Goal: Task Accomplishment & Management: Use online tool/utility

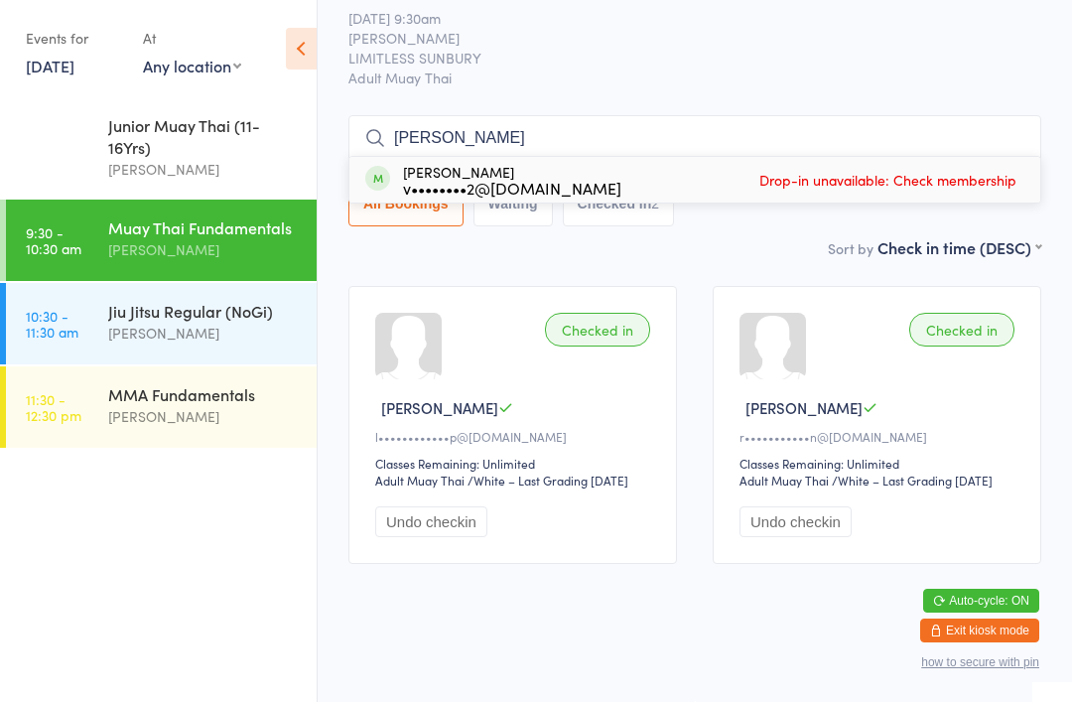
type input "[PERSON_NAME]"
click at [694, 157] on div "[PERSON_NAME] v••••••••2@[DOMAIN_NAME] Drop-in unavailable: Check membership" at bounding box center [694, 180] width 691 height 46
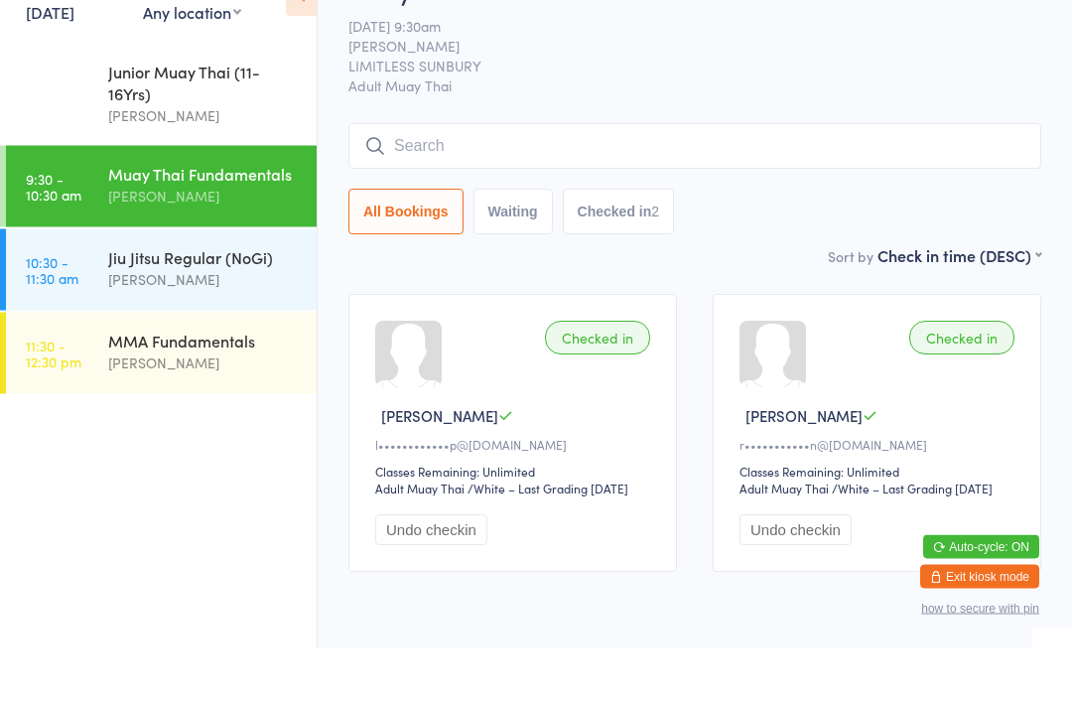
click at [212, 300] on div "Jiu Jitsu Regular (NoGi)" at bounding box center [204, 311] width 192 height 22
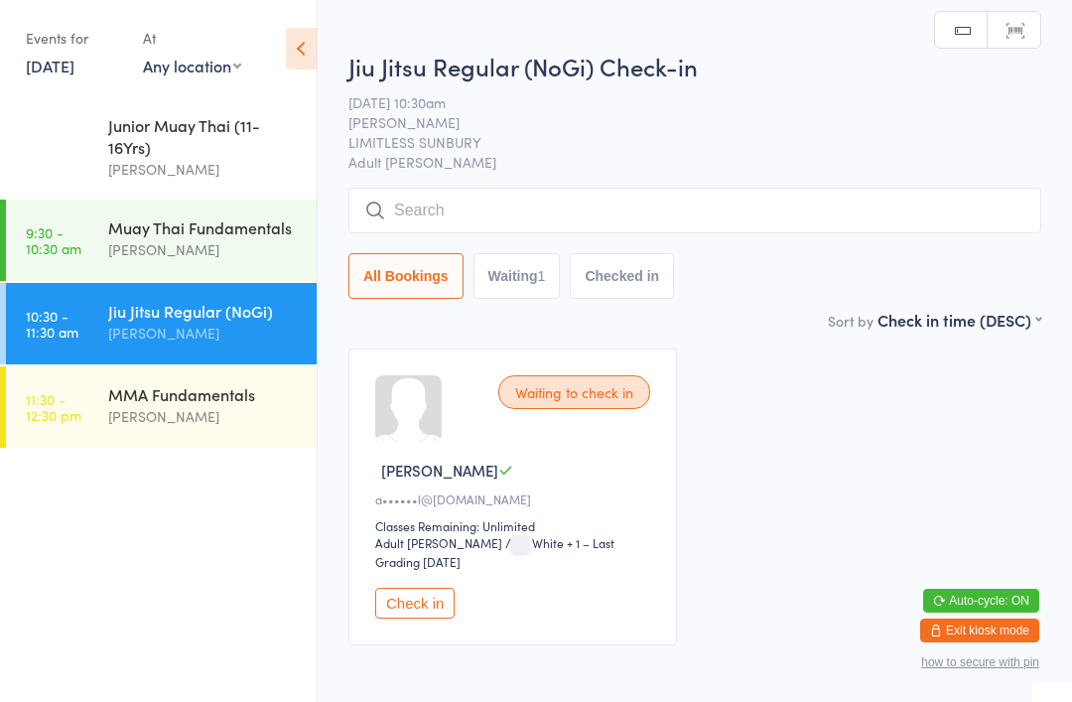
click at [720, 190] on input "search" at bounding box center [694, 211] width 693 height 46
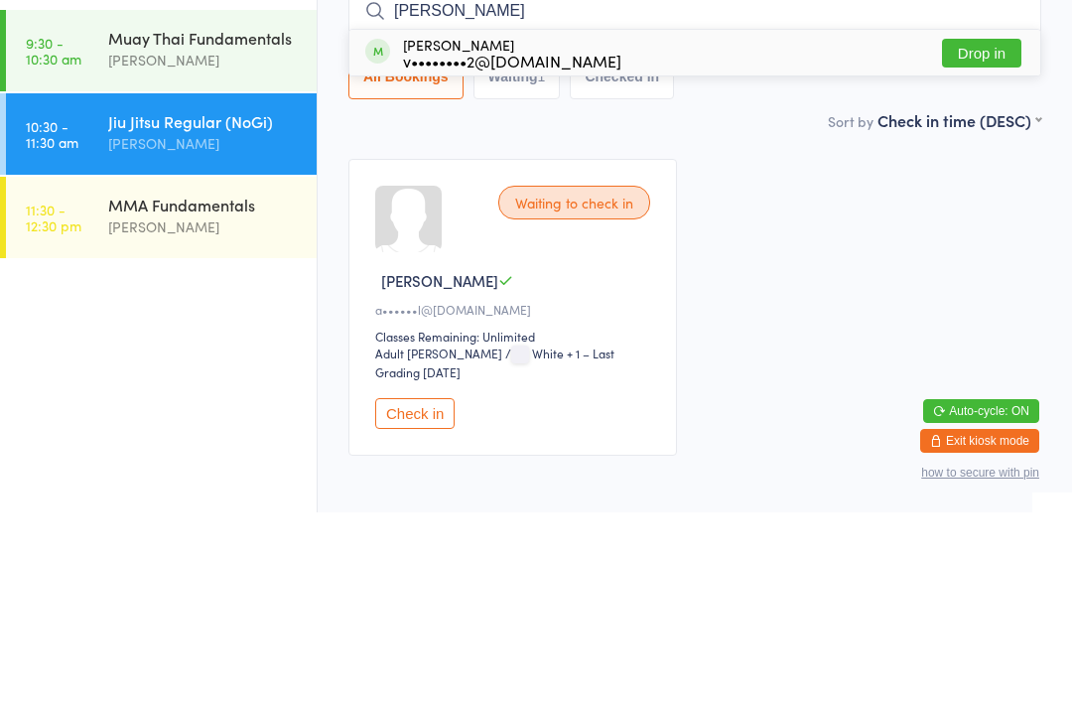
type input "[PERSON_NAME]"
click at [686, 219] on div "[PERSON_NAME] v••••••••2@[DOMAIN_NAME] Drop in" at bounding box center [694, 242] width 691 height 46
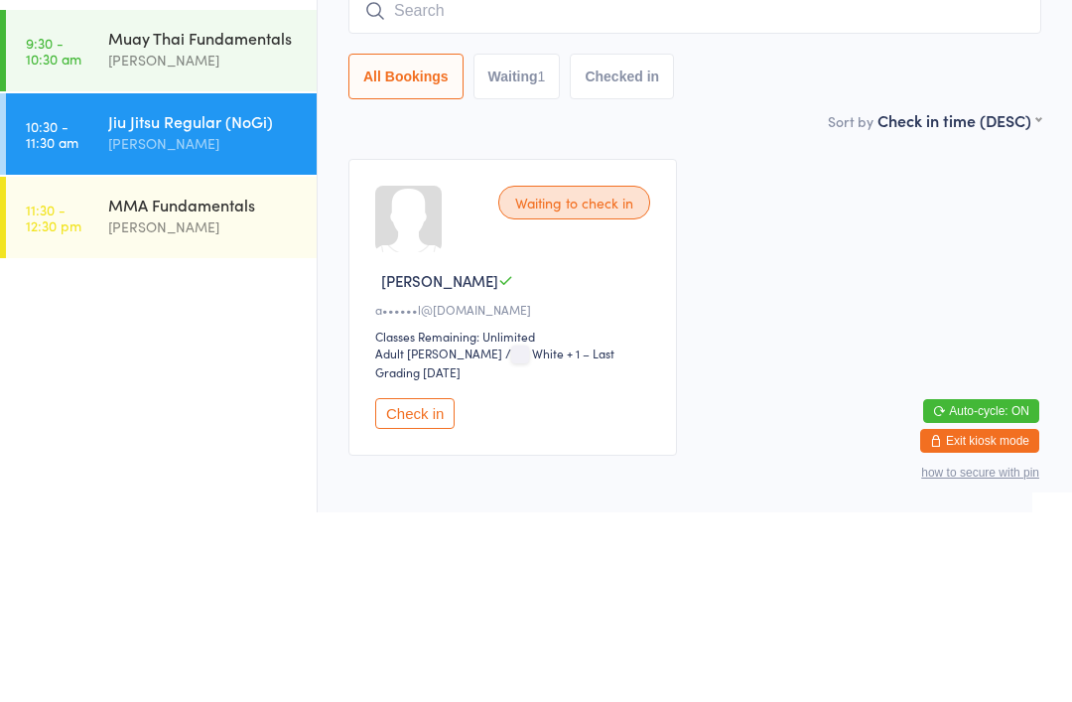
scroll to position [107, 0]
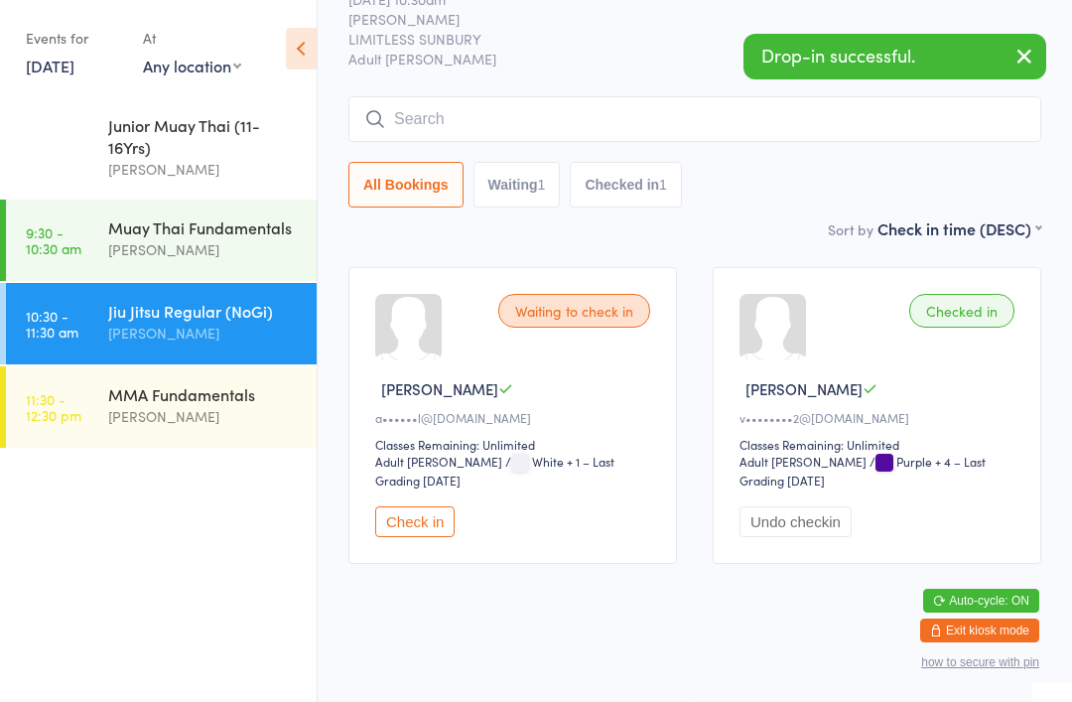
click at [963, 378] on div "[PERSON_NAME]" at bounding box center [880, 388] width 281 height 21
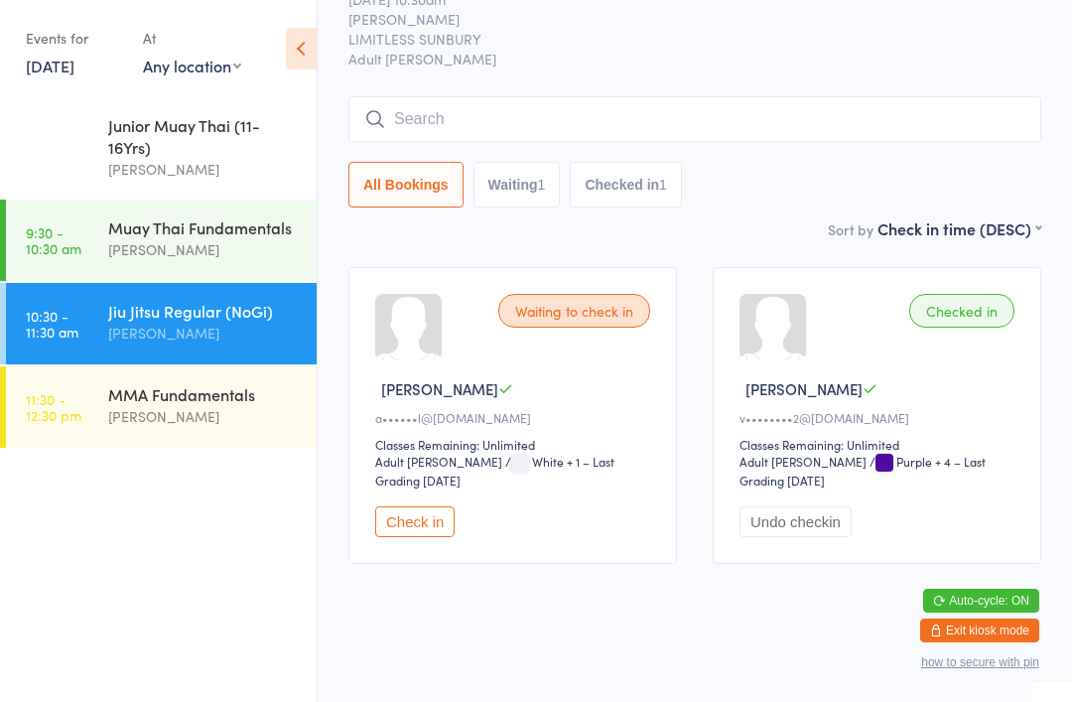
click at [576, 112] on input "search" at bounding box center [694, 119] width 693 height 46
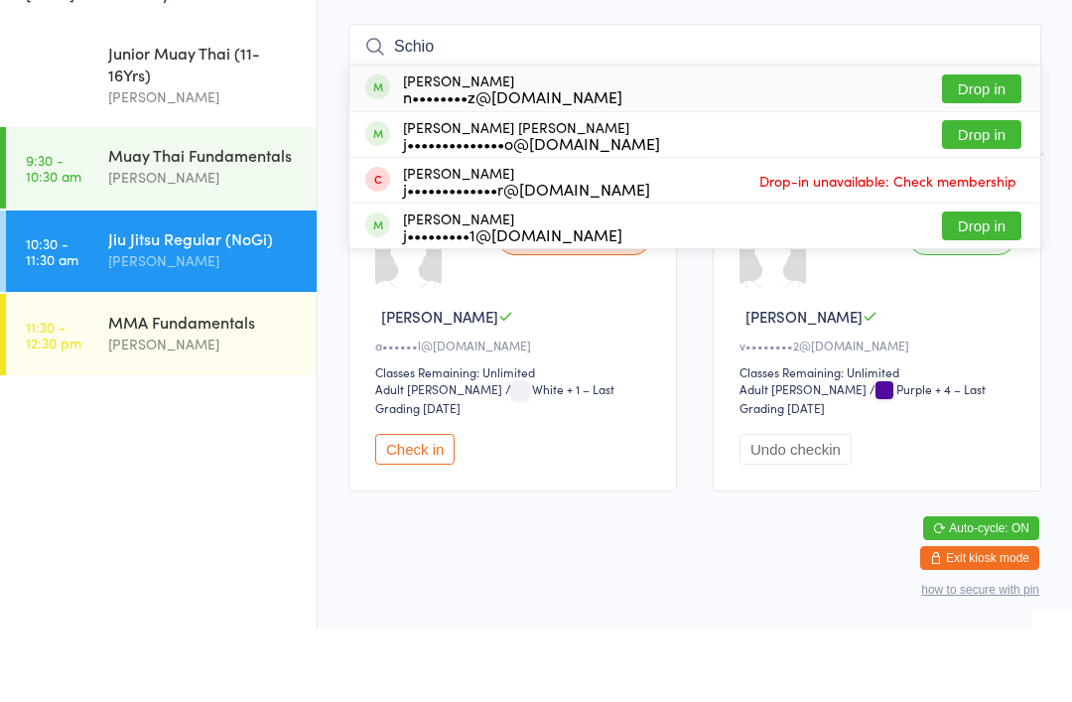
type input "Schio"
click at [997, 147] on button "Drop in" at bounding box center [981, 161] width 79 height 29
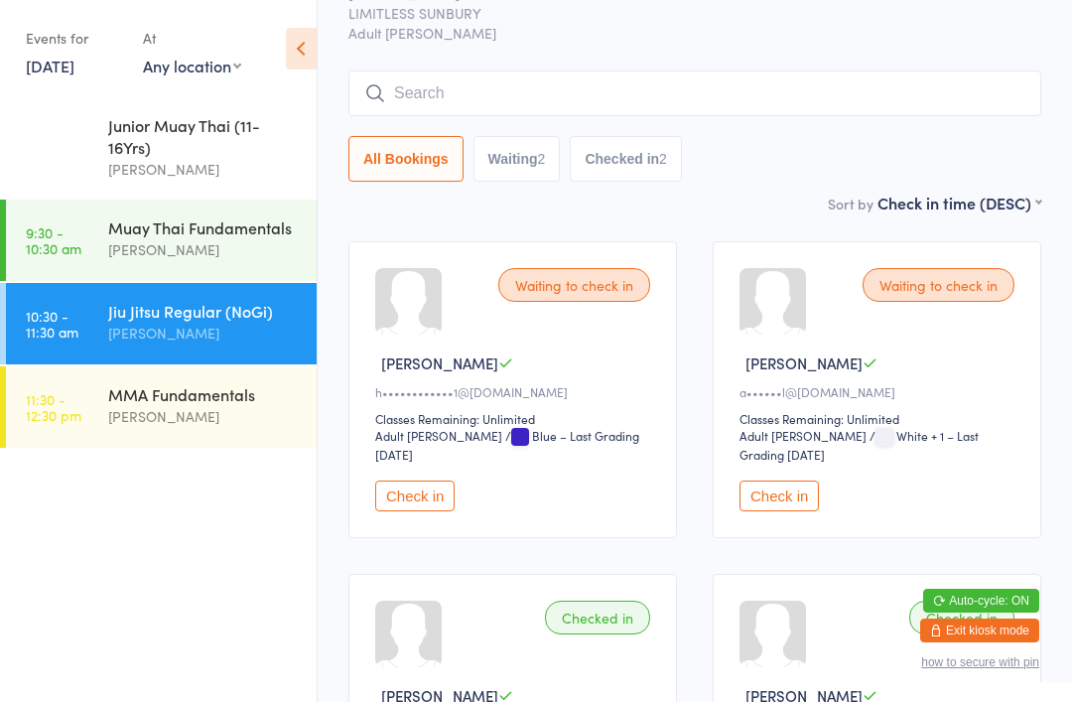
click at [680, 93] on input "search" at bounding box center [694, 93] width 693 height 46
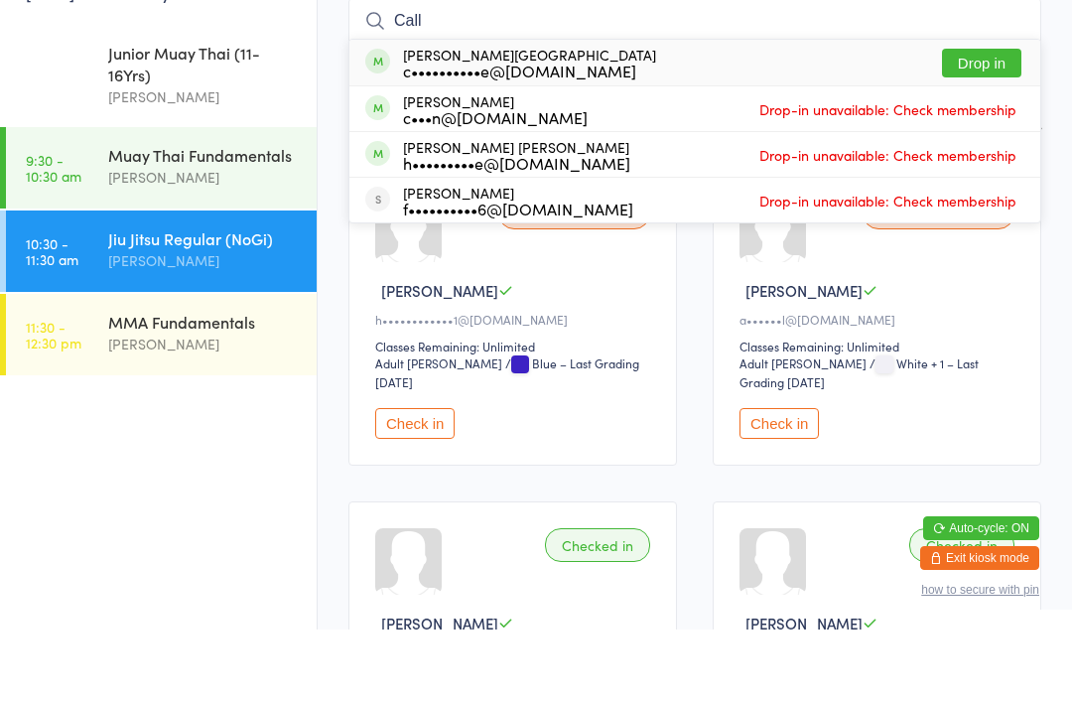
type input "Call"
click at [868, 112] on div "[PERSON_NAME] Ridge c••••••••••e@[DOMAIN_NAME] Drop in" at bounding box center [694, 135] width 691 height 46
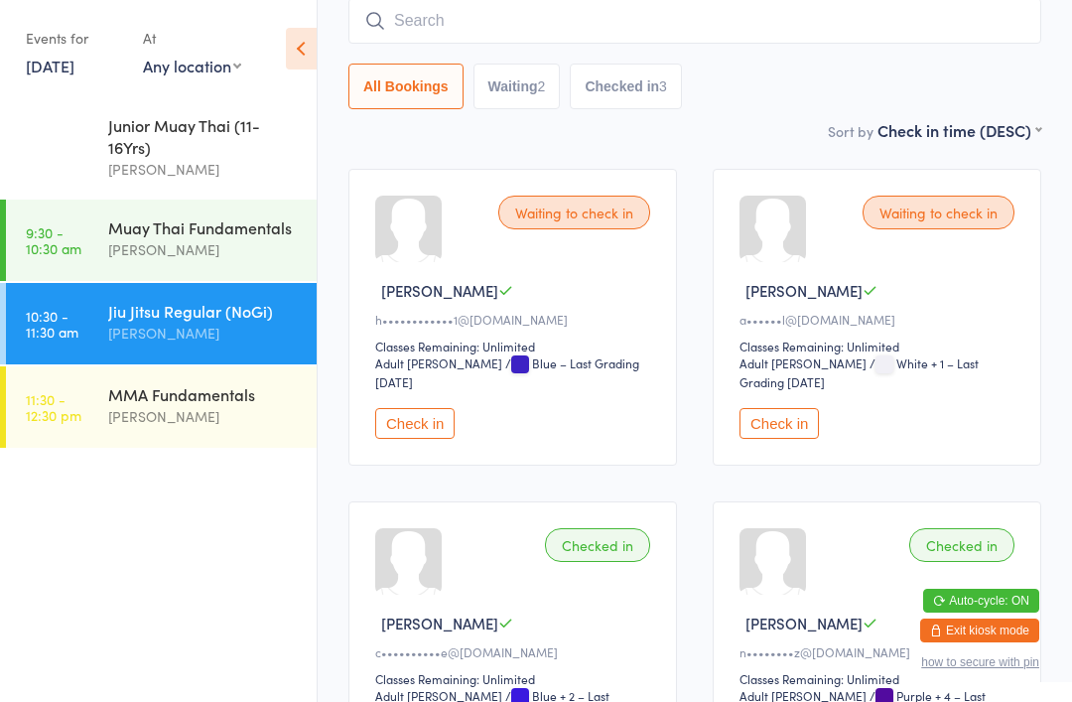
click at [490, 19] on input "search" at bounding box center [694, 21] width 693 height 46
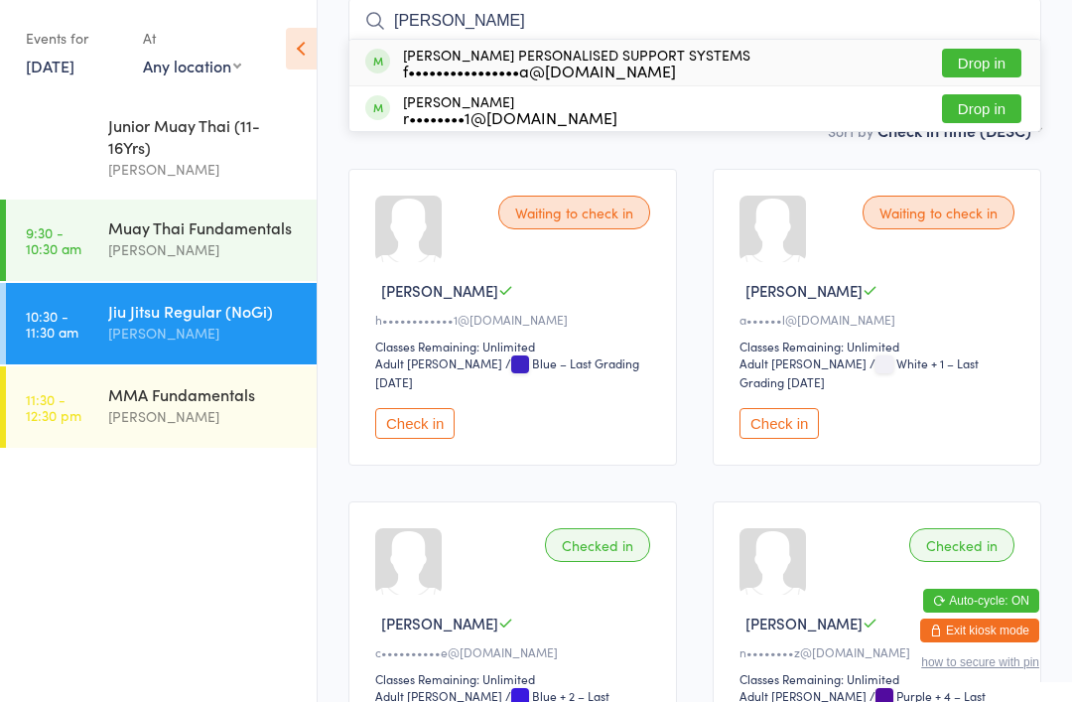
type input "[PERSON_NAME]"
click at [983, 65] on button "Drop in" at bounding box center [981, 63] width 79 height 29
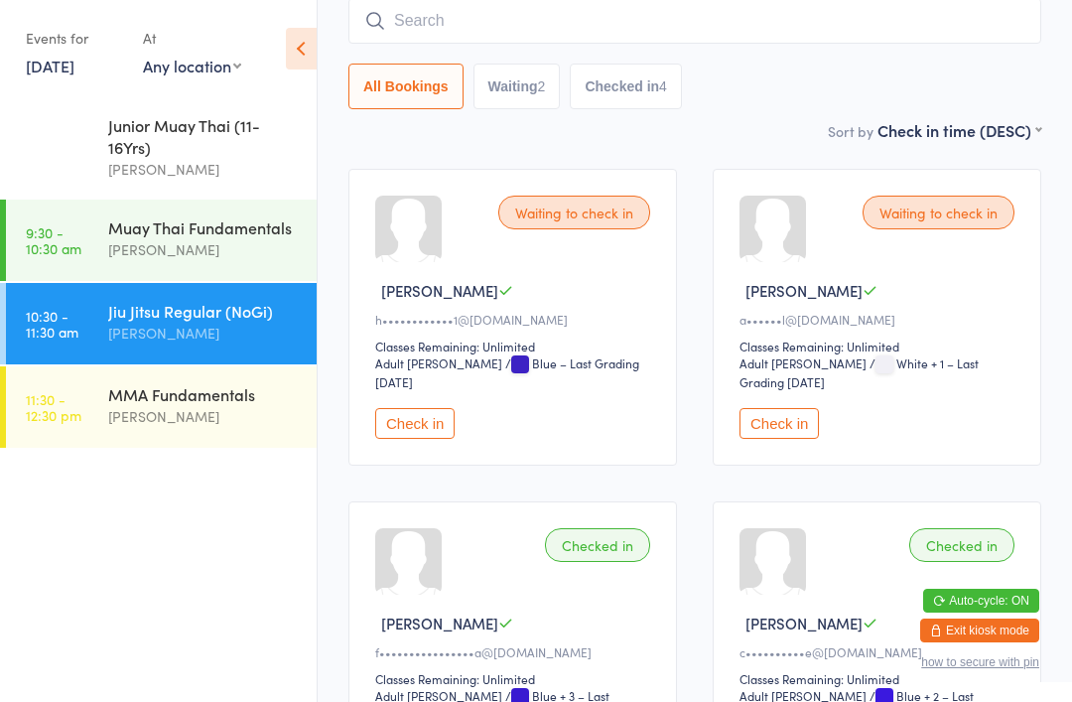
click at [601, 9] on input "search" at bounding box center [694, 21] width 693 height 46
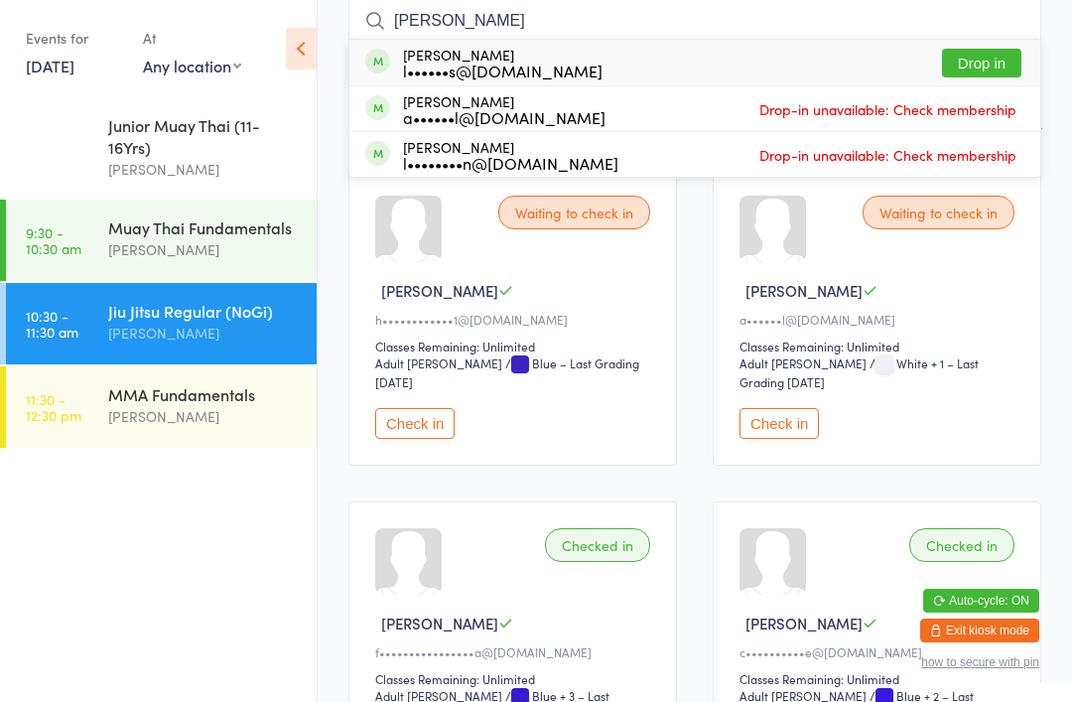
type input "[PERSON_NAME]"
click at [588, 56] on div "[PERSON_NAME] l••••••s@[DOMAIN_NAME] Drop in" at bounding box center [694, 63] width 691 height 46
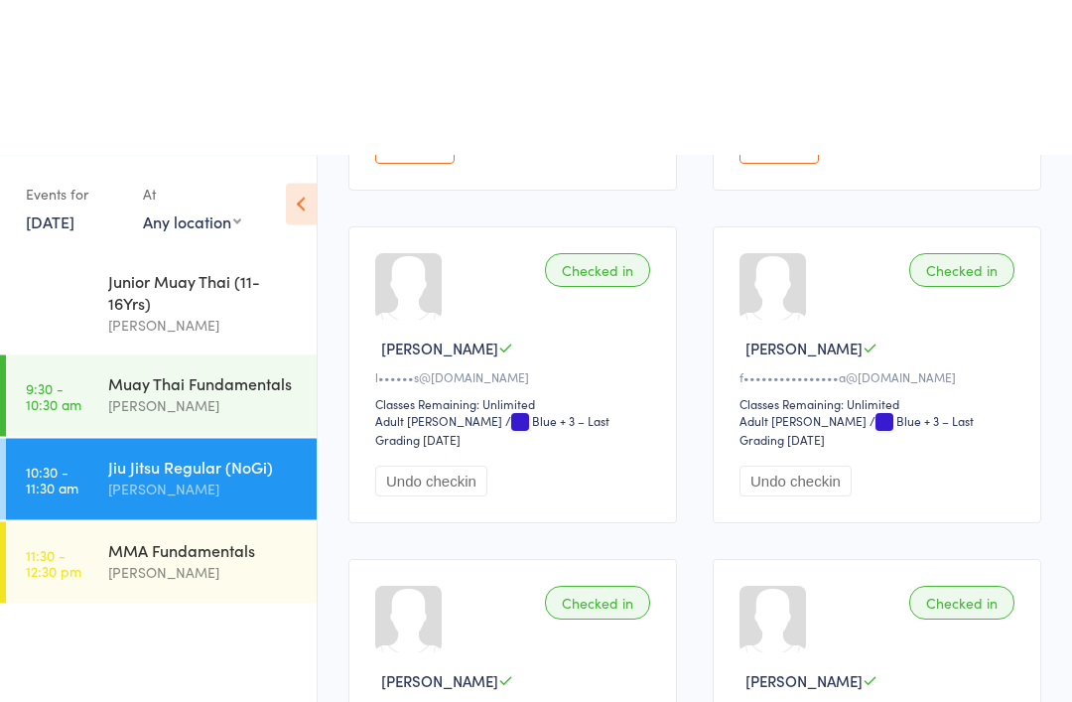
scroll to position [614, 0]
